Goal: Task Accomplishment & Management: Use online tool/utility

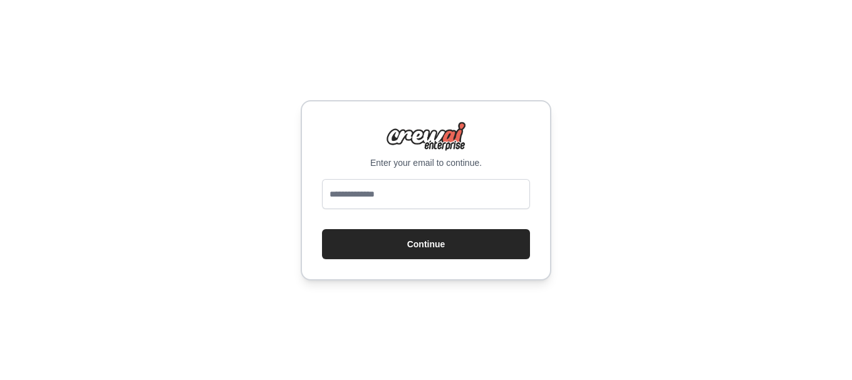
click at [647, 119] on div "Enter your email to continue. Continue" at bounding box center [426, 190] width 852 height 380
click at [427, 205] on input "email" at bounding box center [426, 194] width 208 height 30
click at [523, 165] on p "Enter your email to continue." at bounding box center [426, 163] width 208 height 13
click at [486, 194] on input "email" at bounding box center [426, 194] width 208 height 30
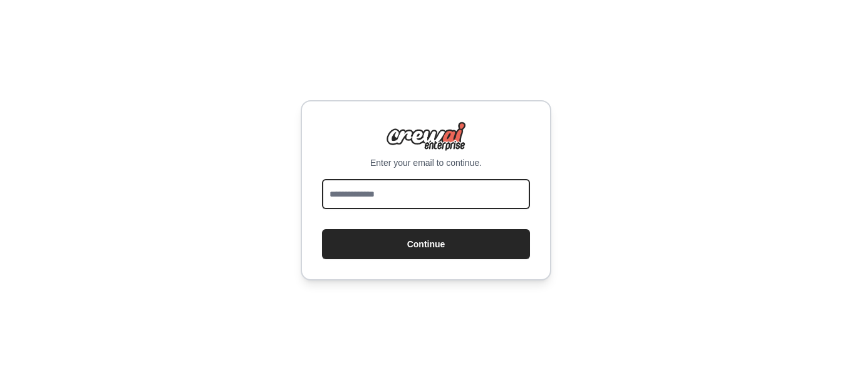
type input "**********"
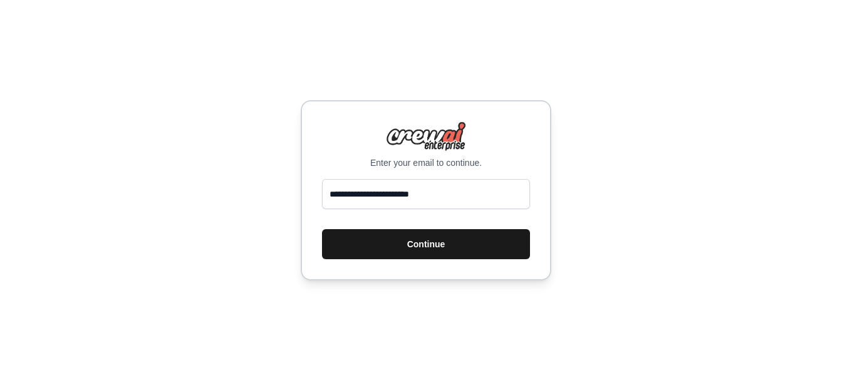
click at [442, 243] on button "Continue" at bounding box center [426, 244] width 208 height 30
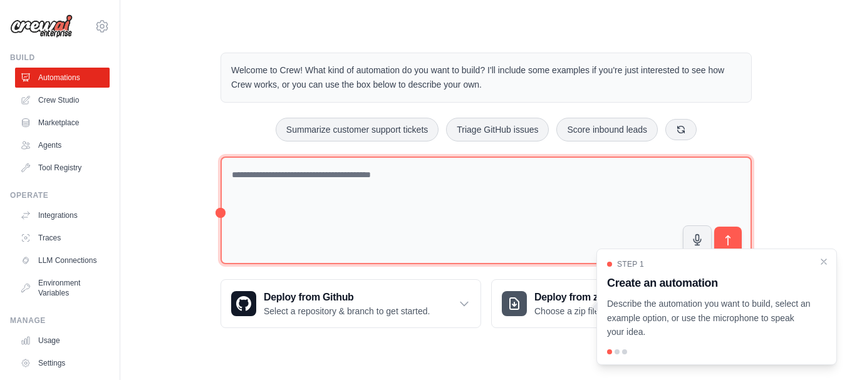
click at [294, 244] on textarea at bounding box center [486, 211] width 531 height 108
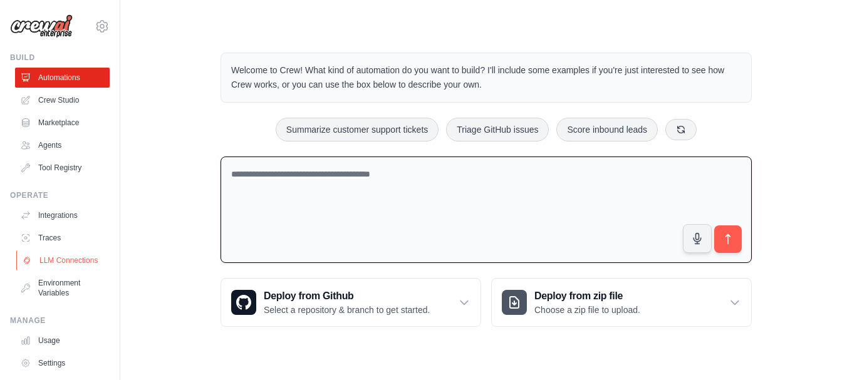
click at [60, 271] on link "LLM Connections" at bounding box center [63, 261] width 95 height 20
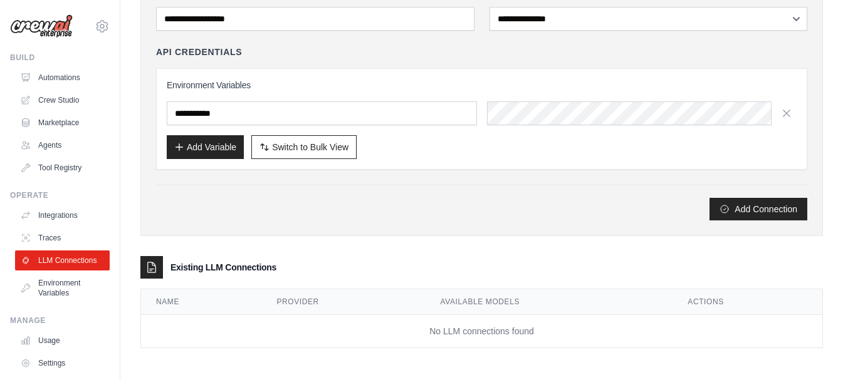
scroll to position [110, 0]
click at [49, 298] on link "Environment Variables" at bounding box center [63, 288] width 95 height 30
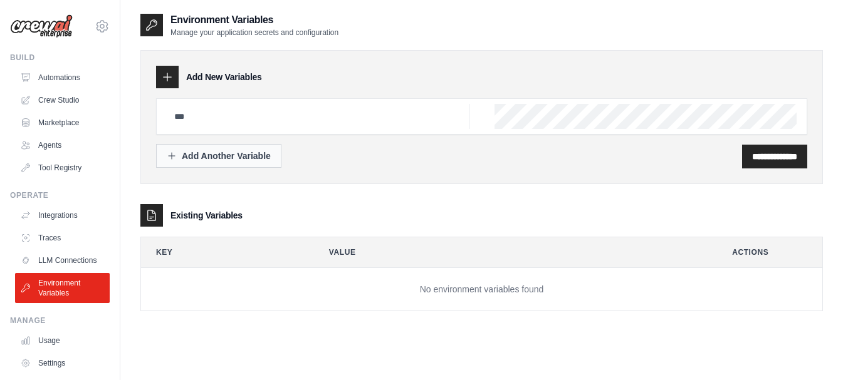
click at [256, 164] on button "Add Another Variable" at bounding box center [218, 156] width 125 height 24
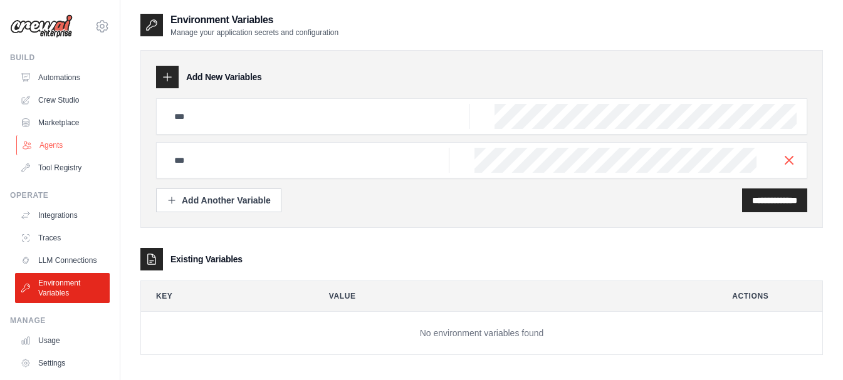
click at [55, 145] on link "Agents" at bounding box center [63, 145] width 95 height 20
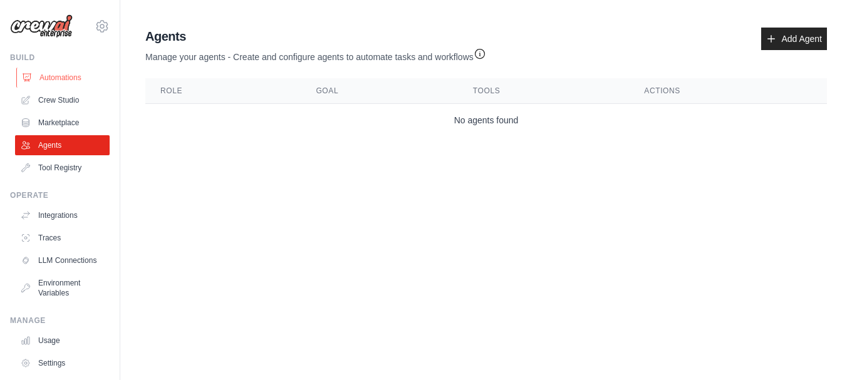
click at [60, 81] on link "Automations" at bounding box center [63, 78] width 95 height 20
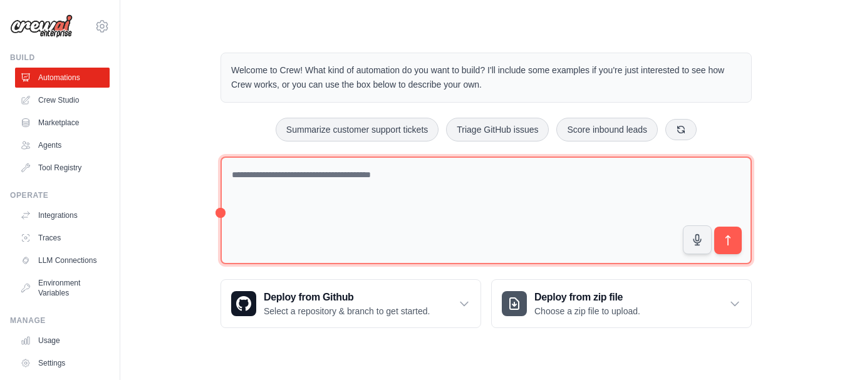
click at [296, 221] on textarea at bounding box center [486, 211] width 531 height 108
paste textarea "**********"
type textarea "**********"
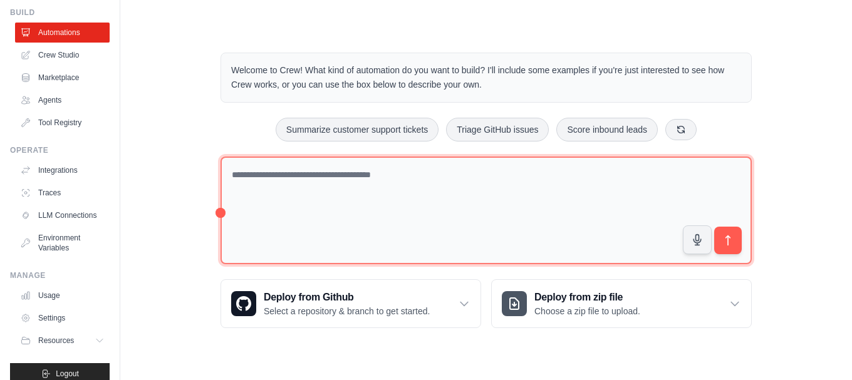
scroll to position [70, 0]
